Goal: Information Seeking & Learning: Stay updated

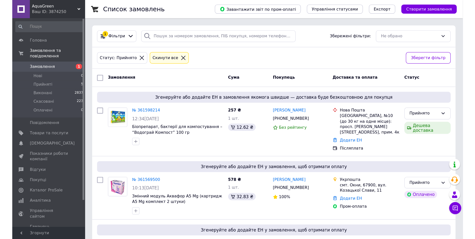
scroll to position [20, 0]
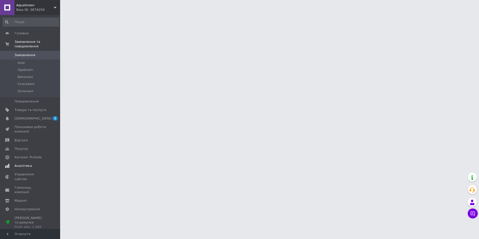
click at [25, 116] on span "[DEMOGRAPHIC_DATA]" at bounding box center [33, 118] width 37 height 5
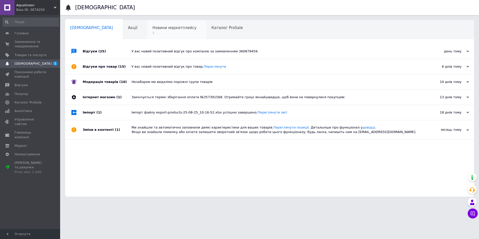
click at [152, 30] on span "Новини маркетплейсу" at bounding box center [174, 28] width 44 height 5
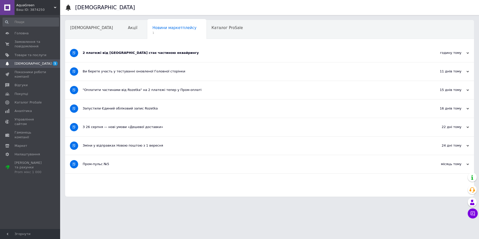
click at [113, 53] on div "2 платежі від Rozetka стає частиною еквайрингу" at bounding box center [251, 53] width 336 height 5
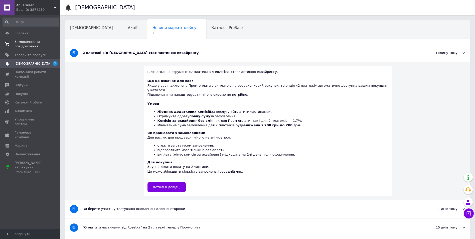
click at [32, 45] on span "Замовлення та повідомлення" at bounding box center [31, 44] width 32 height 9
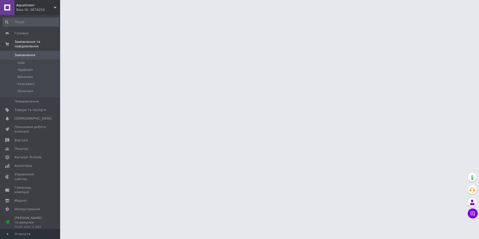
click at [44, 6] on span "AquaGreen" at bounding box center [35, 5] width 38 height 5
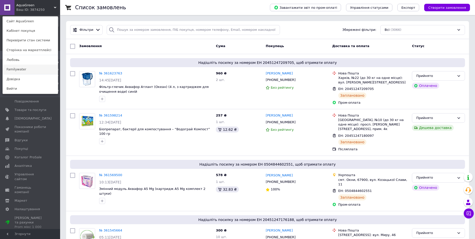
click at [22, 71] on link "Familywater" at bounding box center [30, 70] width 55 height 10
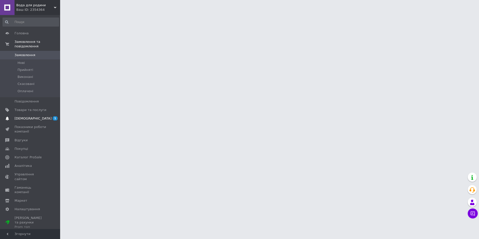
click at [22, 116] on span "[DEMOGRAPHIC_DATA]" at bounding box center [33, 118] width 37 height 5
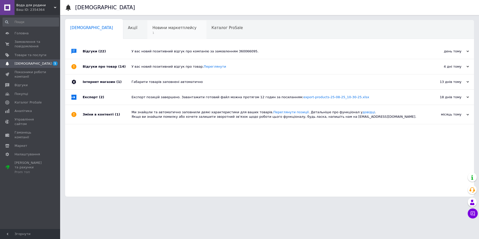
click at [158, 28] on span "Новини маркетплейсу" at bounding box center [174, 28] width 44 height 5
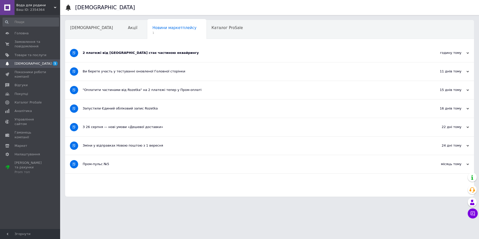
click at [135, 53] on div "2 платежі від Rozetka стає частиною еквайрингу" at bounding box center [251, 53] width 336 height 5
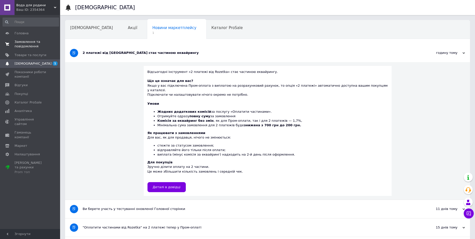
click at [25, 42] on span "Замовлення та повідомлення" at bounding box center [31, 44] width 32 height 9
